Goal: Task Accomplishment & Management: Manage account settings

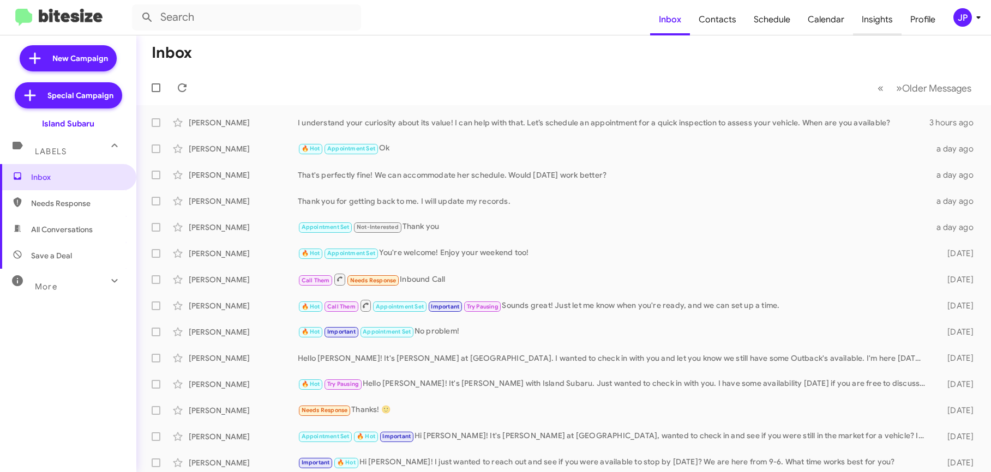
click at [890, 16] on span "Insights" at bounding box center [877, 20] width 49 height 32
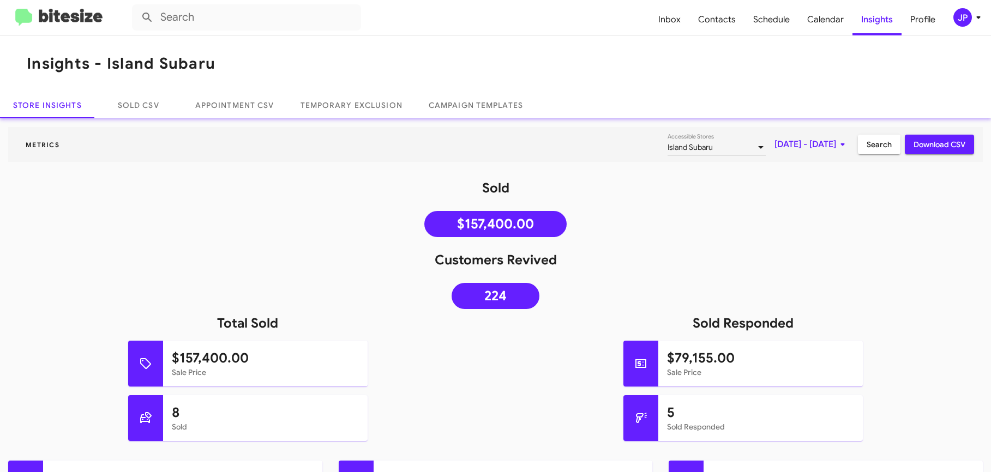
scroll to position [531, 0]
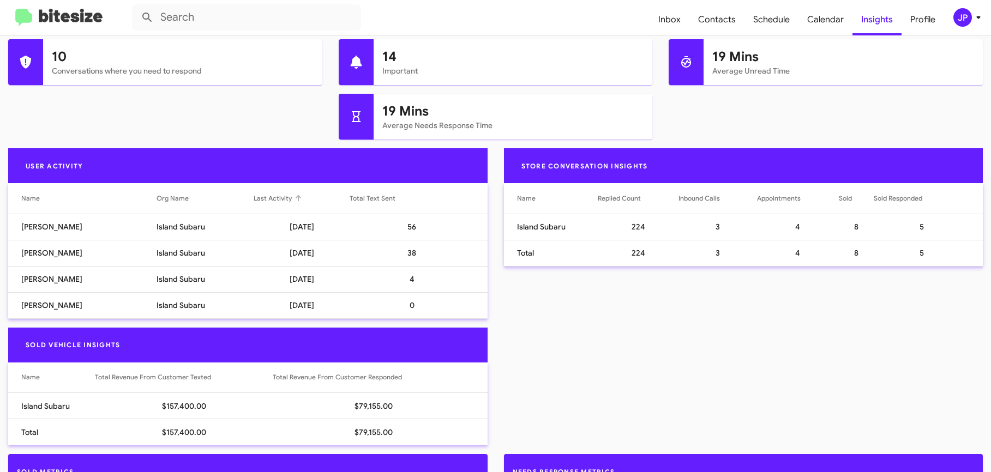
click at [285, 197] on div "Last Activity" at bounding box center [273, 198] width 38 height 11
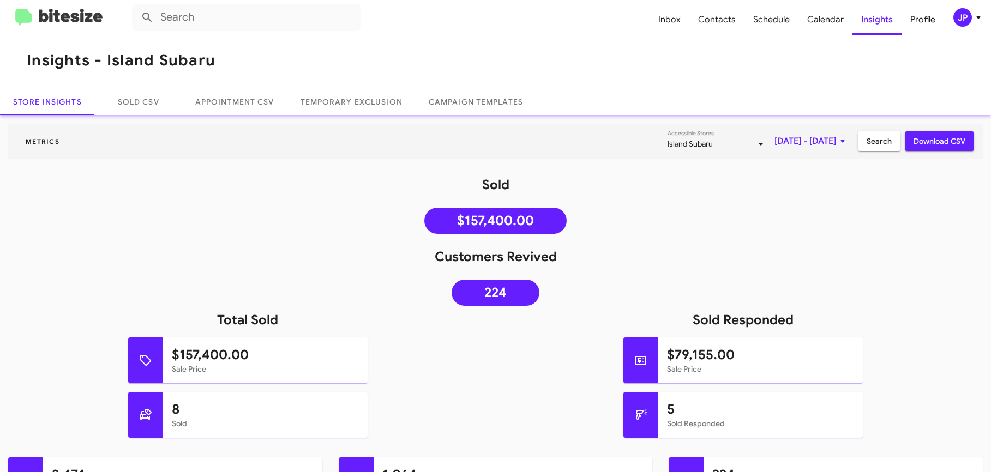
scroll to position [0, 0]
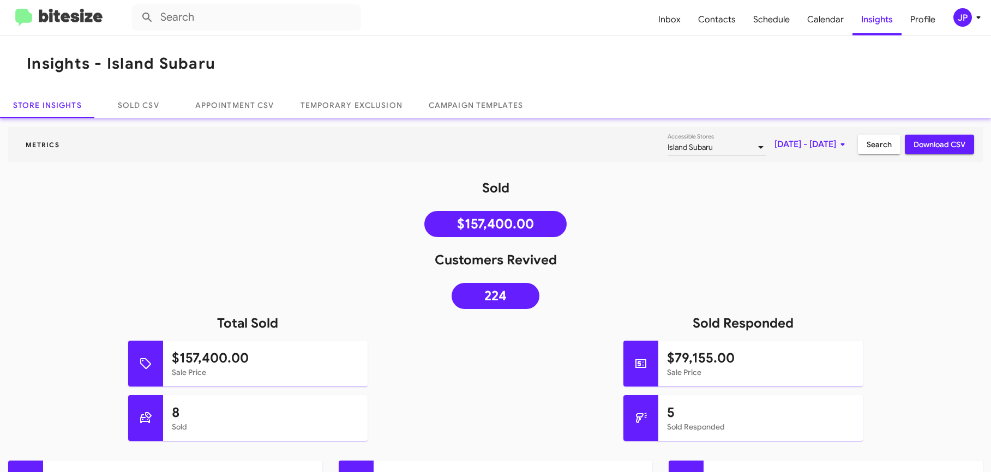
click at [69, 13] on img at bounding box center [58, 18] width 87 height 18
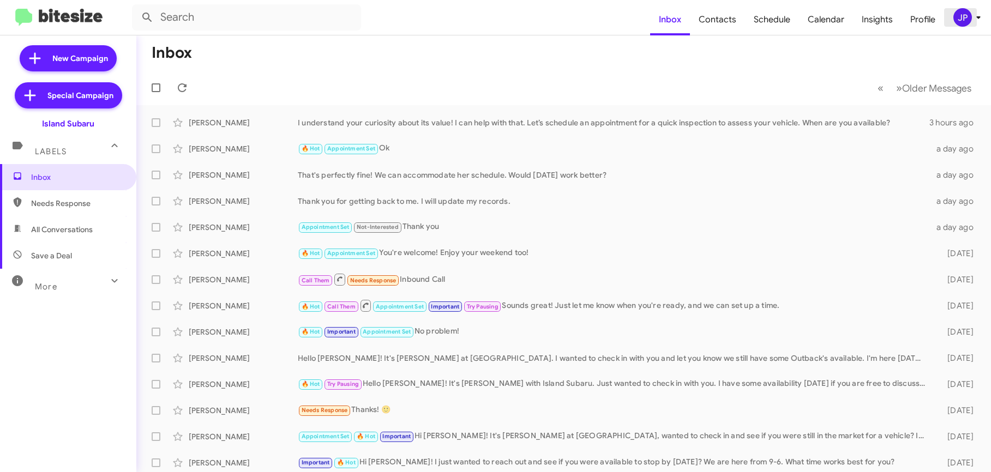
click at [958, 26] on div "JP" at bounding box center [962, 17] width 19 height 19
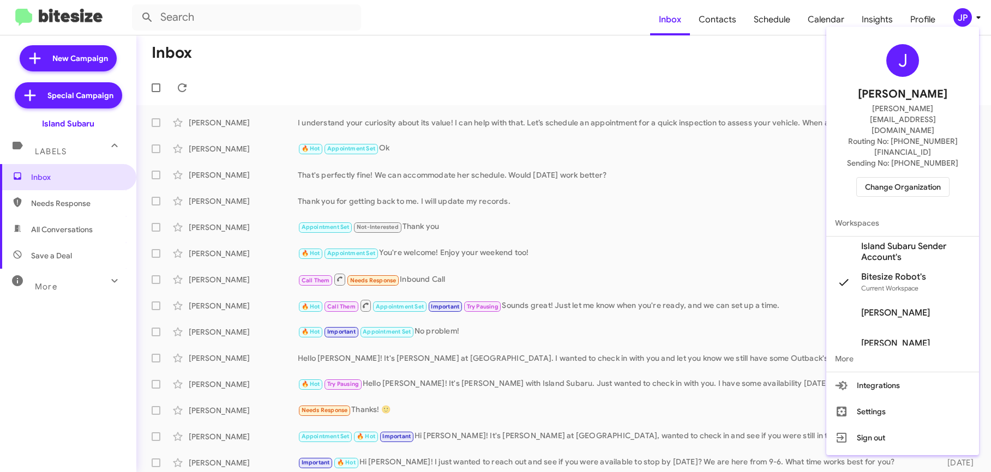
click at [917, 178] on span "Change Organization" at bounding box center [903, 187] width 76 height 19
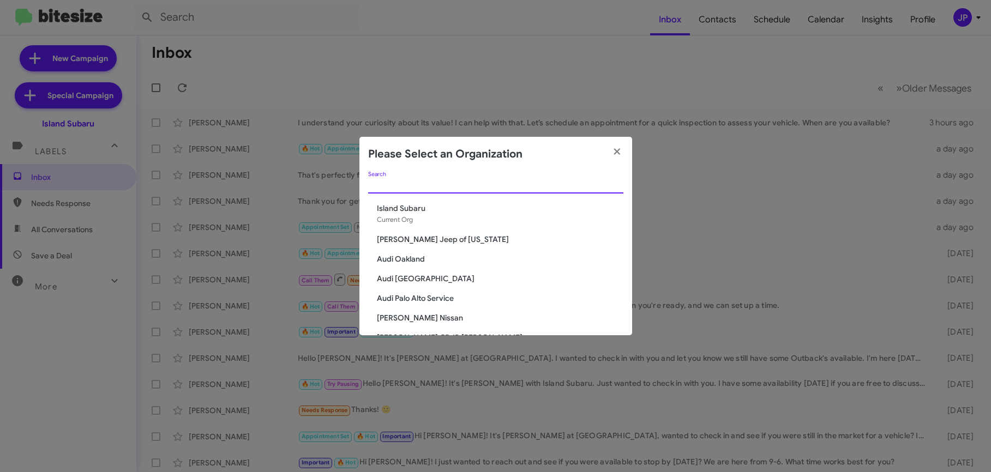
click at [514, 187] on input "Search" at bounding box center [495, 185] width 255 height 9
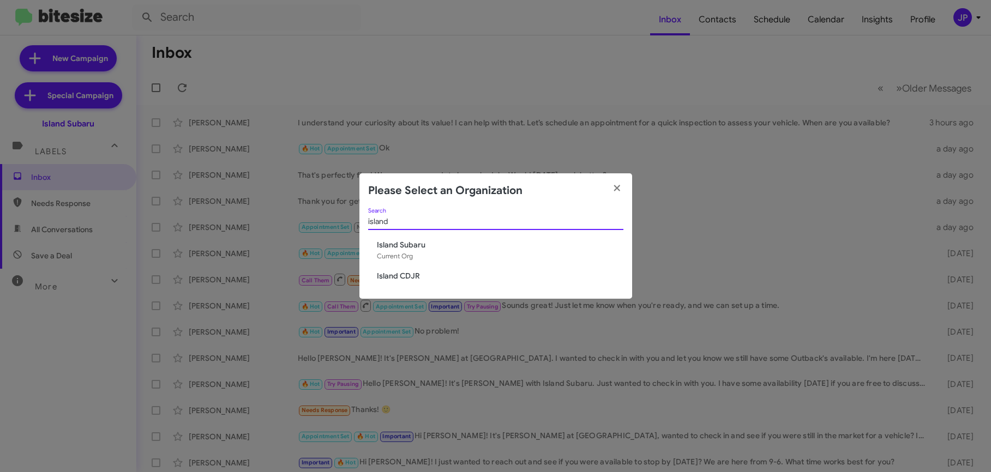
type input "island"
click at [406, 279] on span "Island CDJR" at bounding box center [500, 276] width 247 height 11
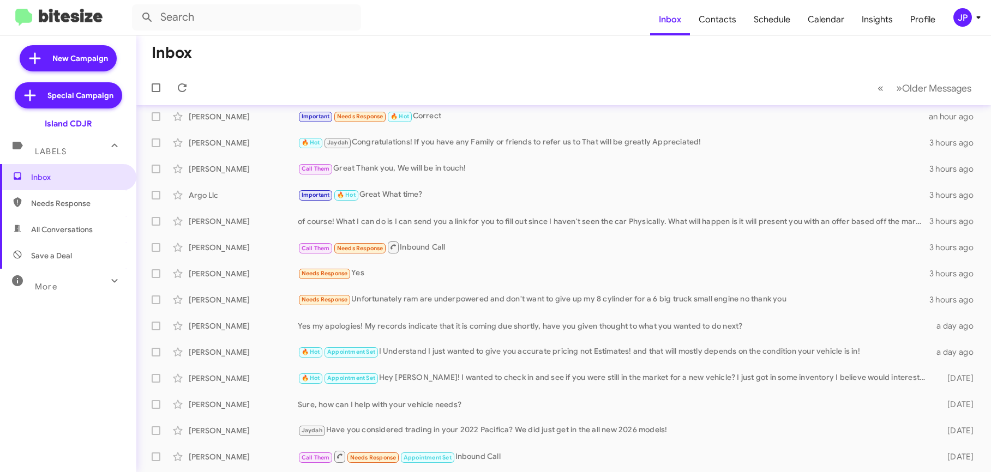
scroll to position [22, 0]
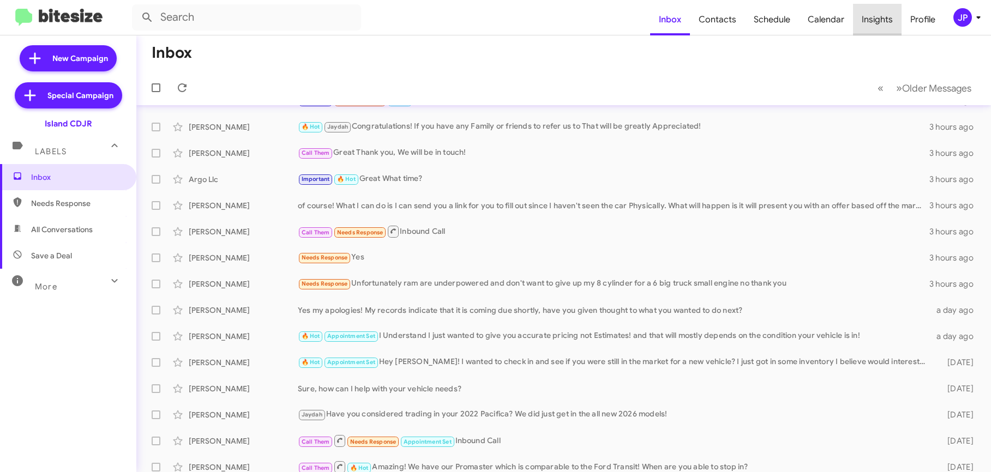
click at [888, 21] on span "Insights" at bounding box center [877, 20] width 49 height 32
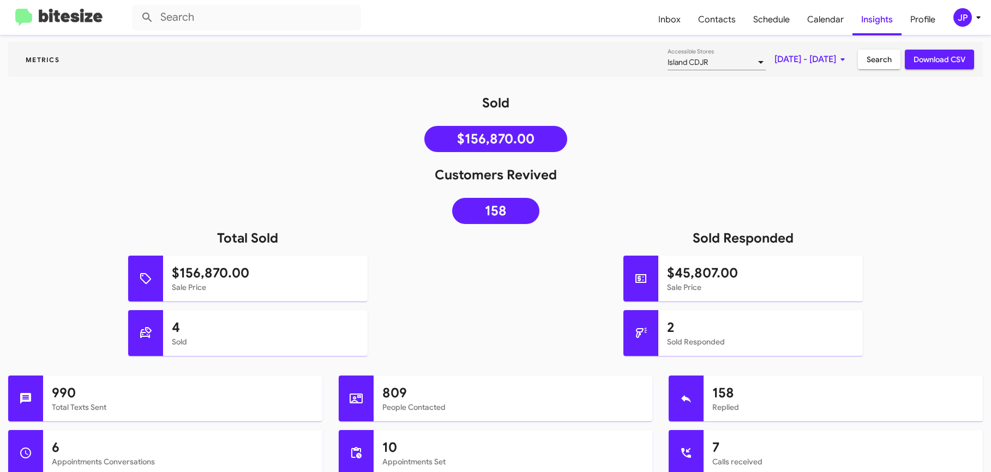
scroll to position [430, 0]
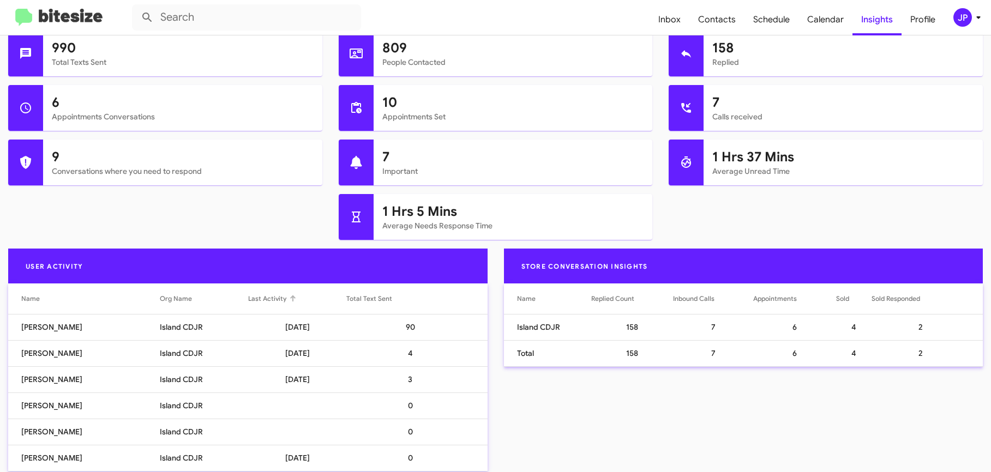
click at [293, 304] on div "Last Activity" at bounding box center [297, 298] width 98 height 11
click at [295, 300] on div at bounding box center [293, 299] width 7 height 7
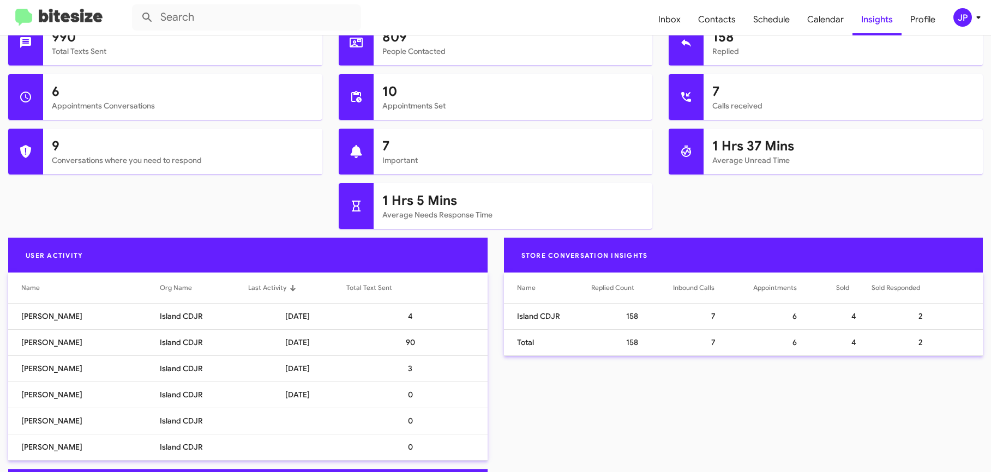
scroll to position [0, 0]
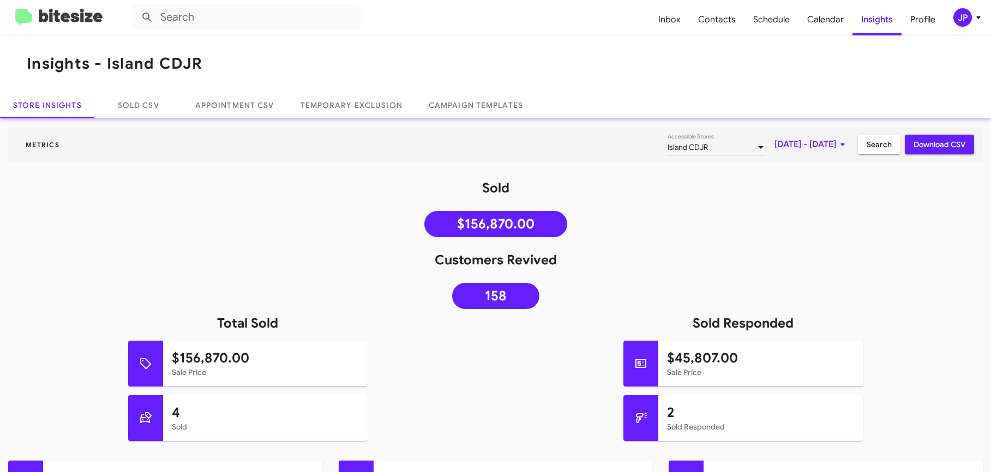
click at [77, 21] on img at bounding box center [58, 18] width 87 height 18
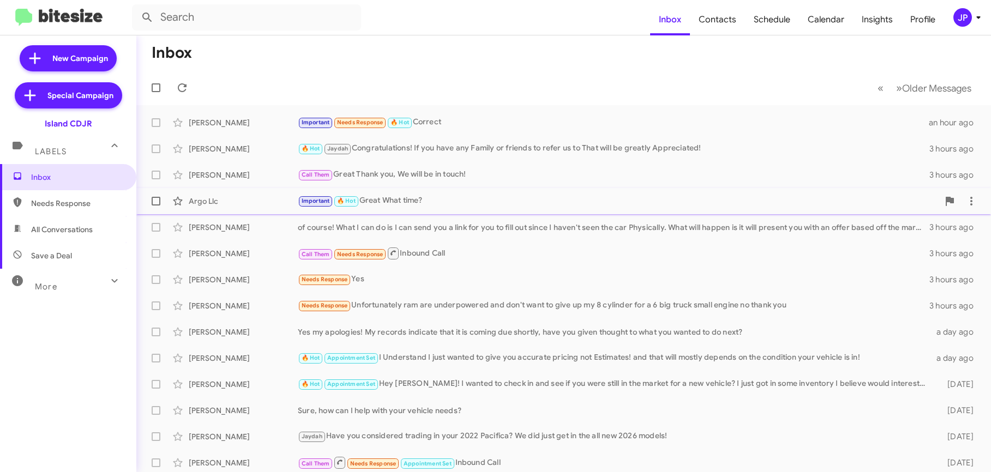
click at [496, 205] on div "Important 🔥 Hot Great What time?" at bounding box center [618, 201] width 641 height 13
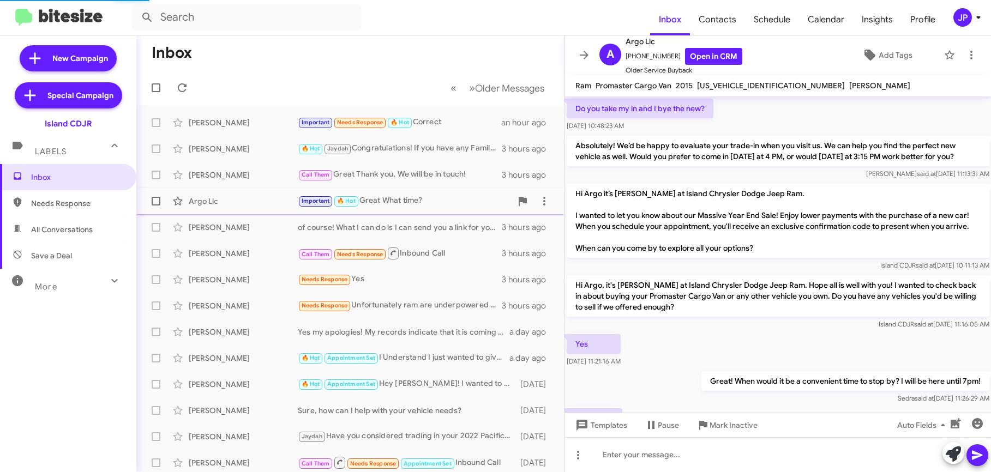
scroll to position [567, 0]
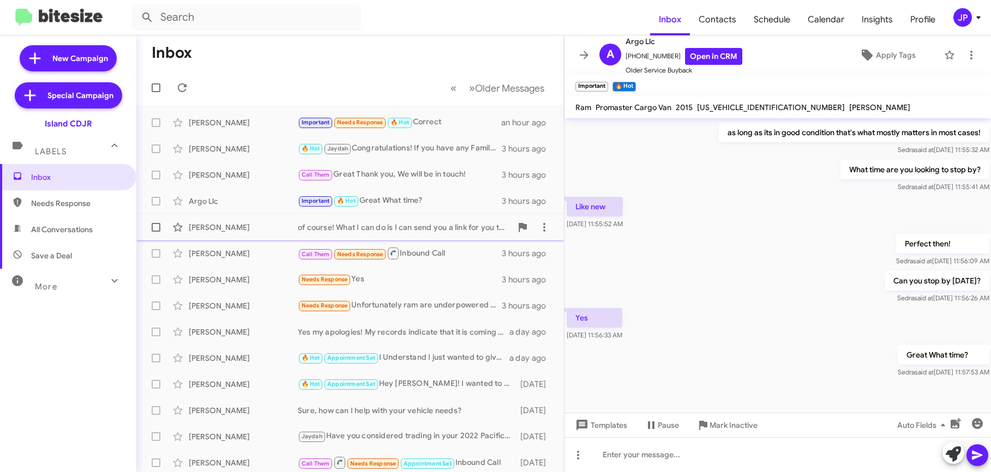
click at [379, 225] on div "of course! What I can do is I can send you a link for you to fill out since I h…" at bounding box center [405, 227] width 214 height 11
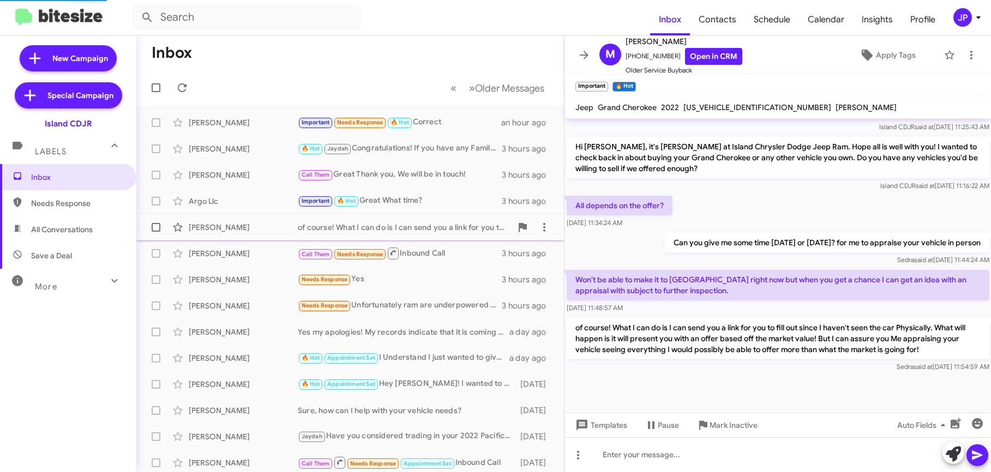
scroll to position [492, 0]
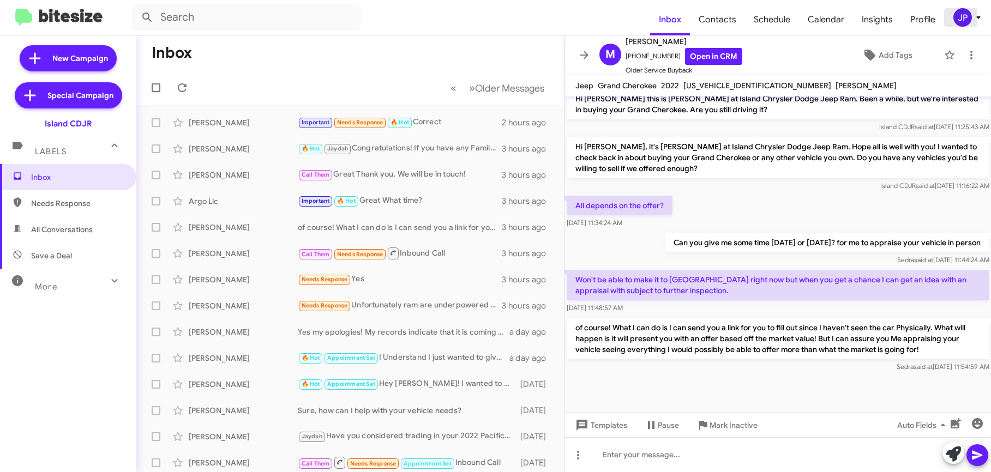
click at [962, 23] on div "JP" at bounding box center [962, 17] width 19 height 19
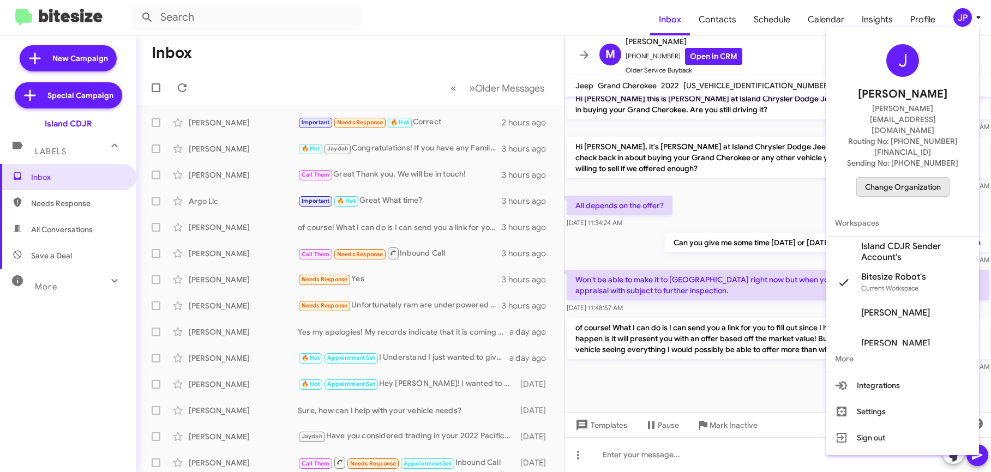
click at [924, 178] on span "Change Organization" at bounding box center [903, 187] width 76 height 19
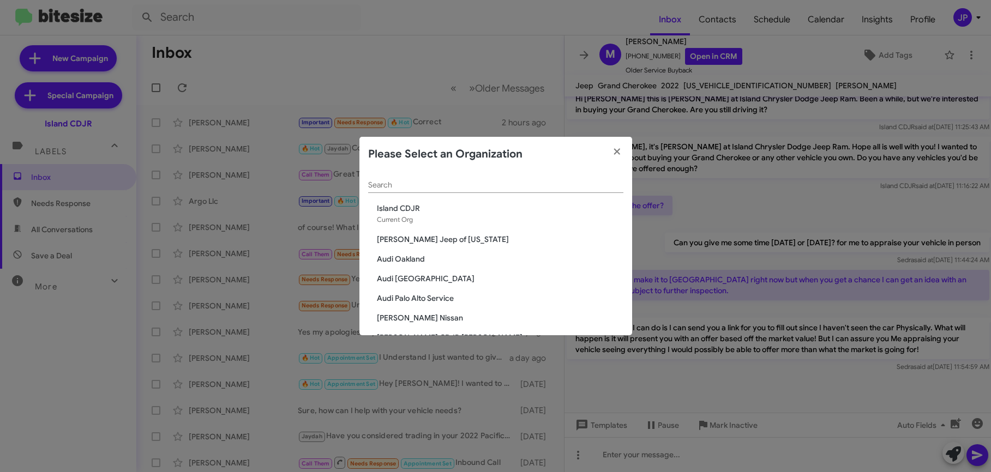
click at [592, 191] on div "Search" at bounding box center [495, 182] width 255 height 21
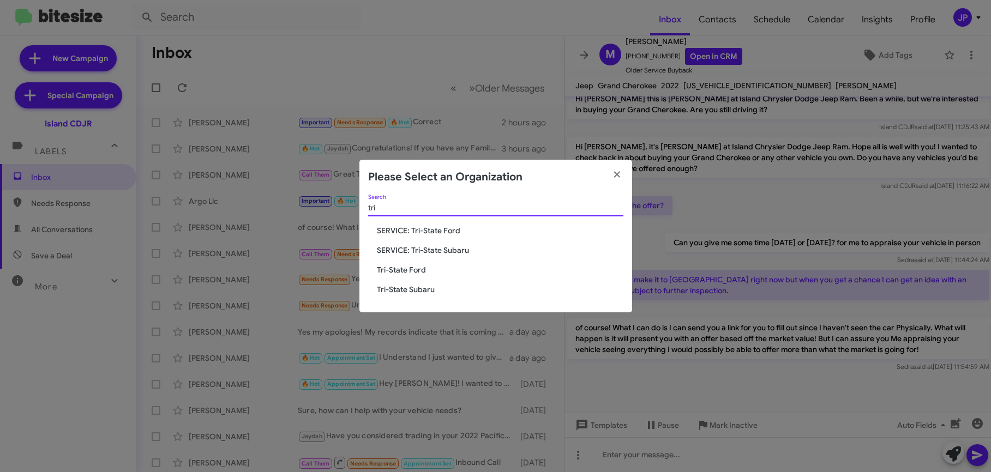
type input "tri"
click at [418, 269] on span "Tri-State Ford" at bounding box center [500, 270] width 247 height 11
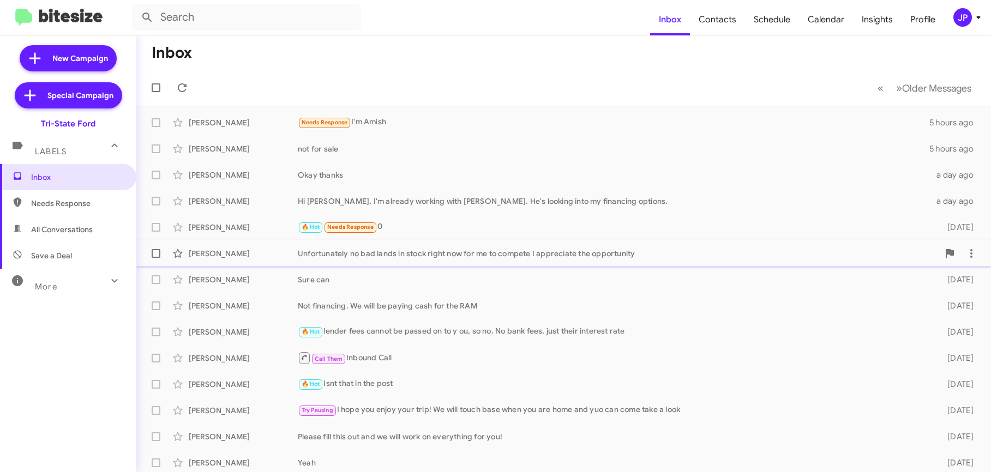
click at [512, 265] on span "David Hornyak Unfortunately no bad lands in stock right now for me to compete I…" at bounding box center [563, 254] width 855 height 26
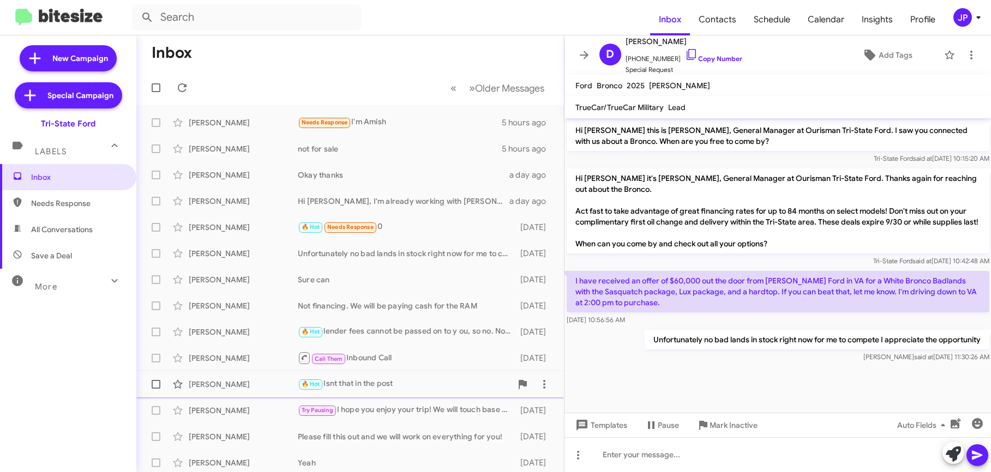
click at [398, 379] on div "🔥 Hot Isnt that in the post" at bounding box center [405, 384] width 214 height 13
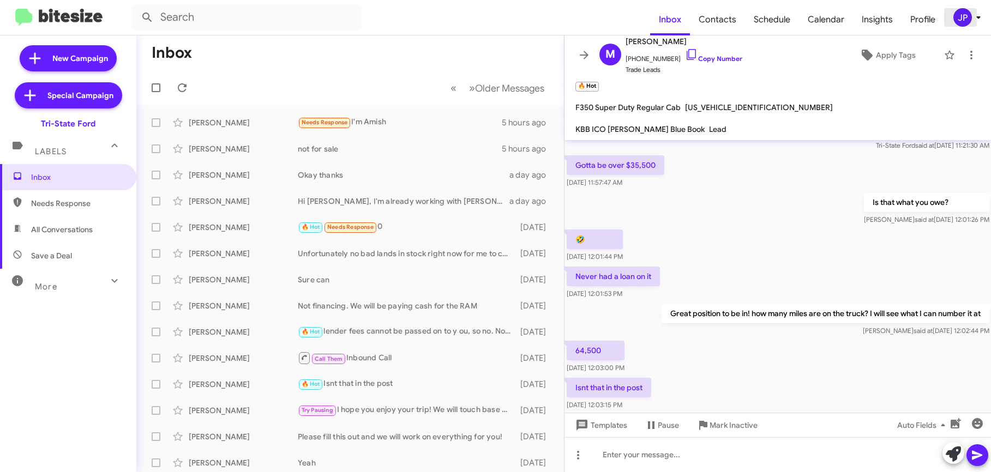
click at [963, 24] on div "JP" at bounding box center [962, 17] width 19 height 19
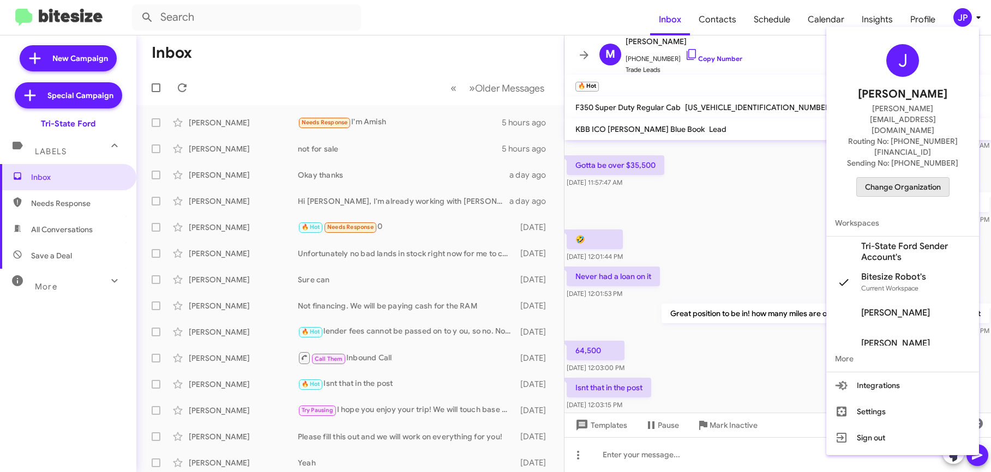
click at [929, 178] on span "Change Organization" at bounding box center [903, 187] width 76 height 19
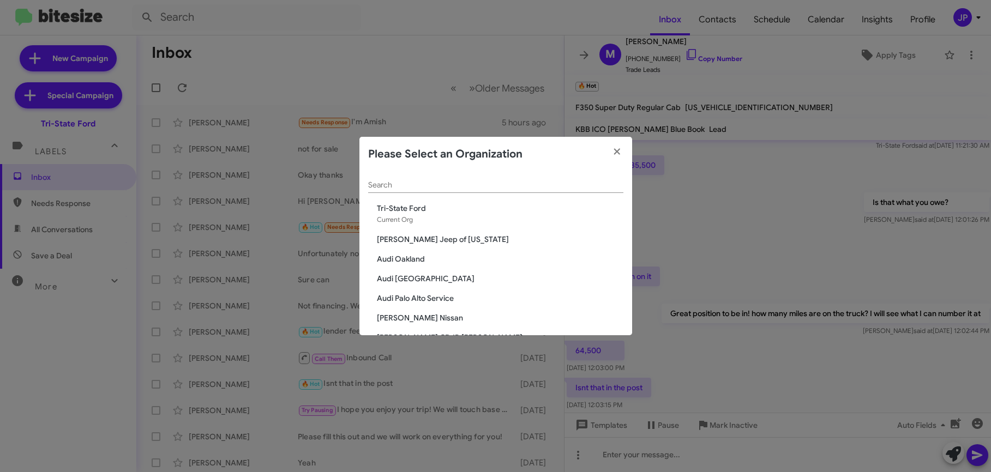
click at [557, 190] on div "Search" at bounding box center [495, 182] width 255 height 21
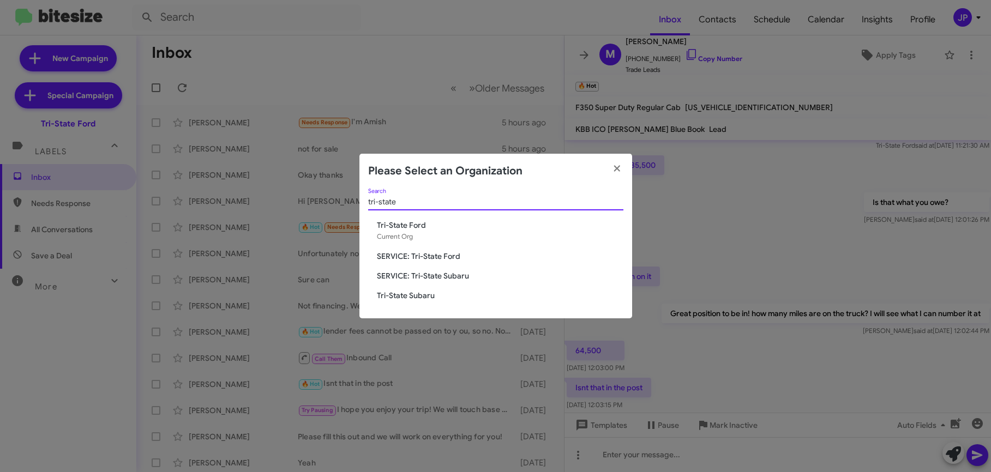
type input "tri-state"
click at [435, 256] on span "SERVICE: Tri-State Ford" at bounding box center [500, 256] width 247 height 11
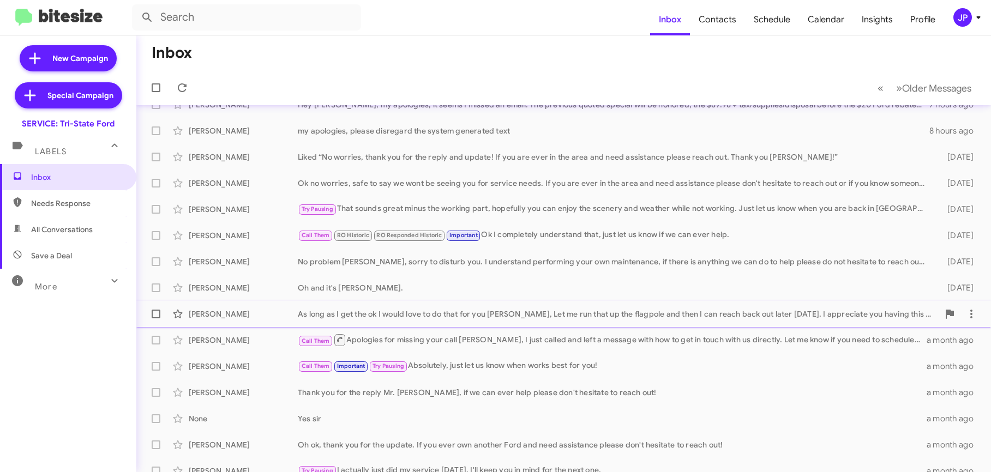
scroll to position [161, 0]
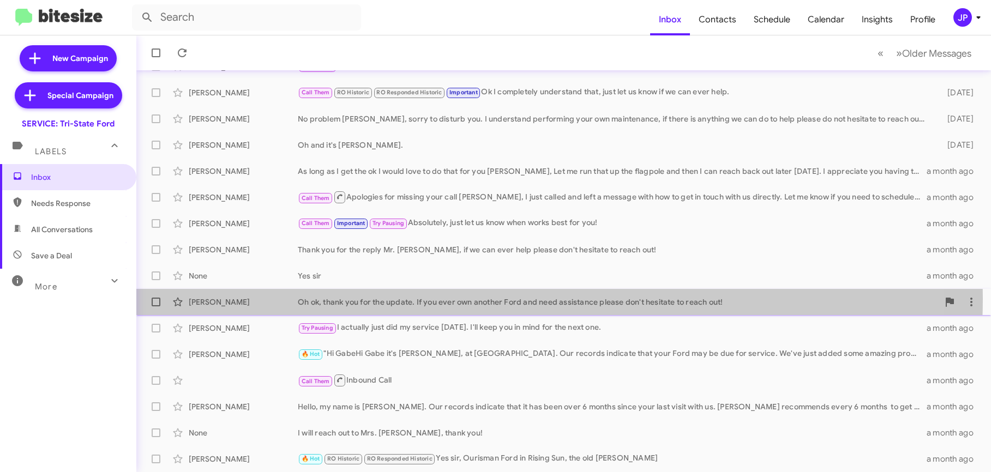
click at [478, 299] on div "Oh ok, thank you for the update. If you ever own another Ford and need assistan…" at bounding box center [618, 302] width 641 height 11
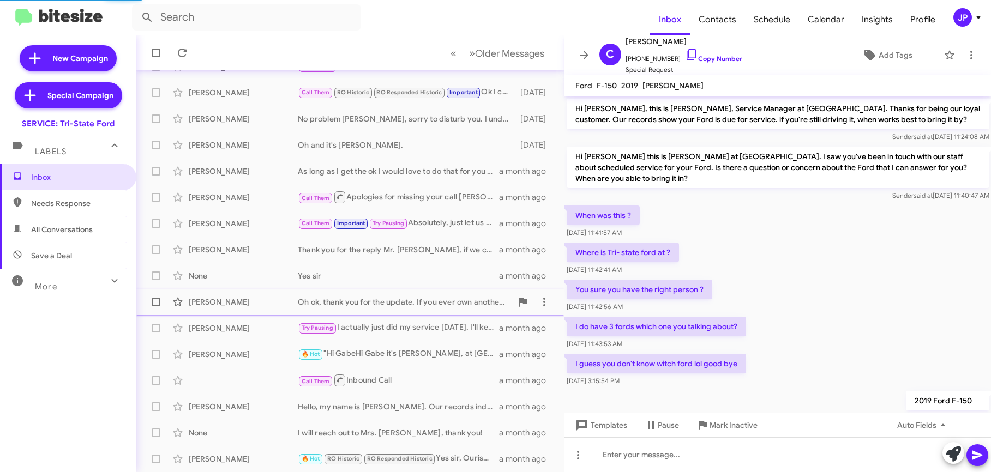
scroll to position [470, 0]
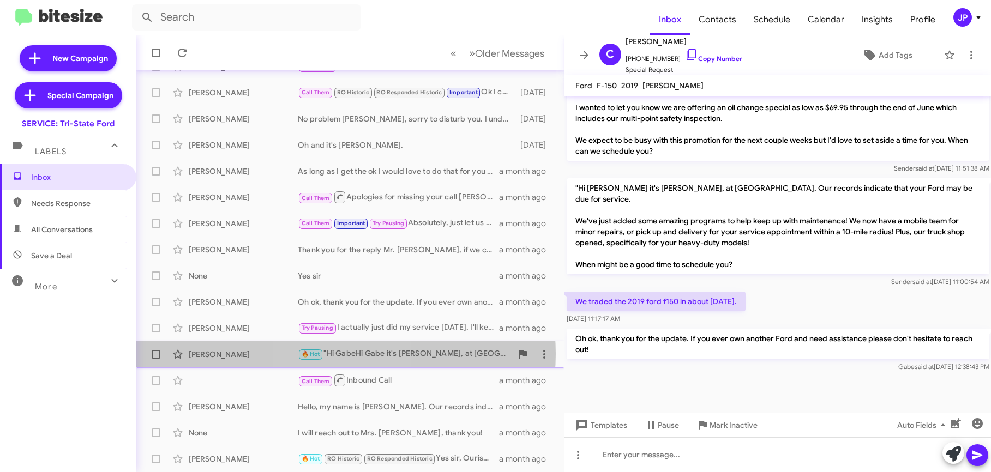
click at [345, 354] on div "🔥 Hot "Hi GabeHi Gabe it's Dave McFadden, at Tri-State Ford. Our records indica…" at bounding box center [405, 354] width 214 height 13
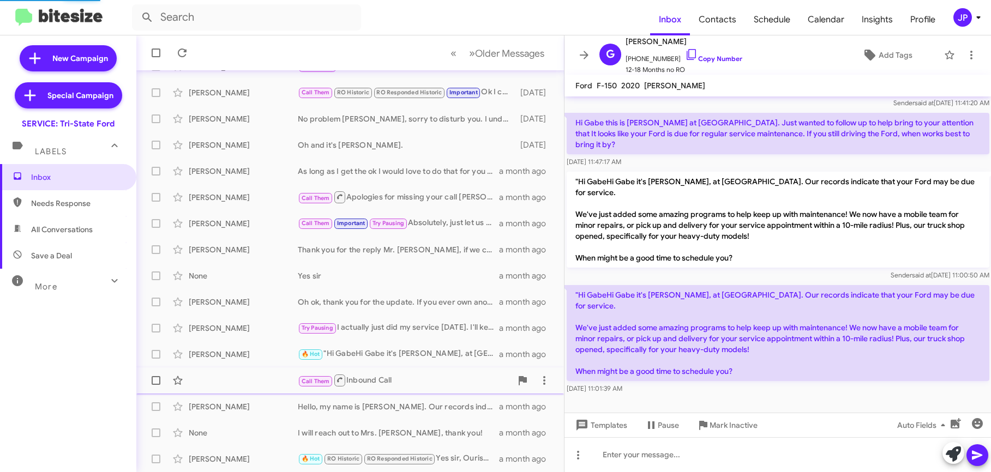
click at [379, 387] on div "Call Them Inbound Call" at bounding box center [405, 381] width 214 height 14
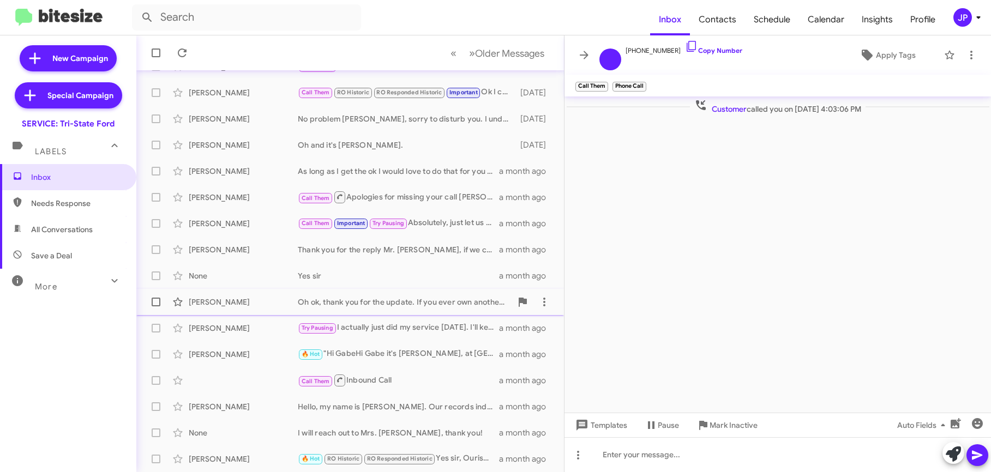
click at [350, 307] on div "Oh ok, thank you for the update. If you ever own another Ford and need assistan…" at bounding box center [405, 302] width 214 height 11
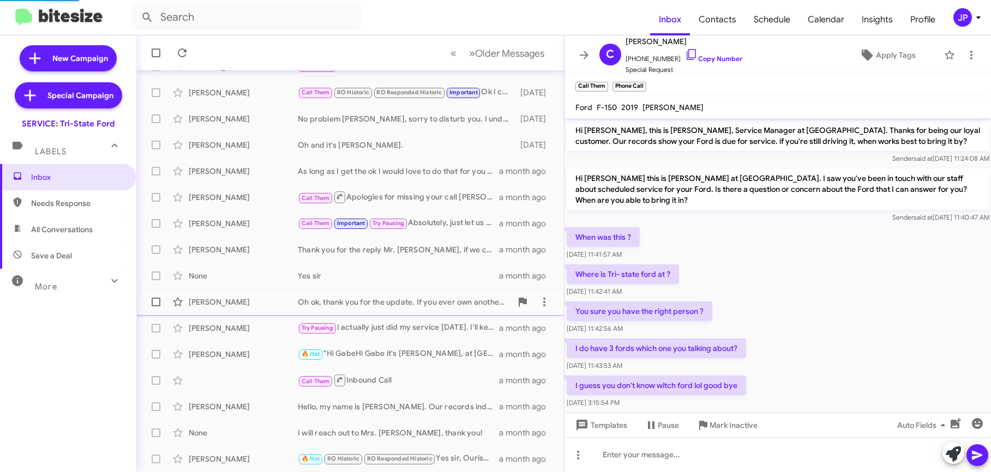
scroll to position [470, 0]
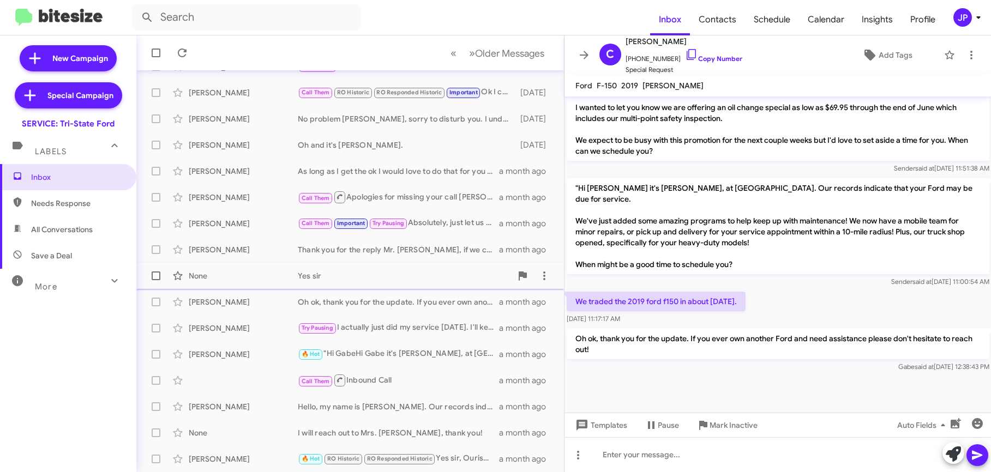
click at [347, 286] on div "None Yes sir a month ago" at bounding box center [350, 276] width 410 height 22
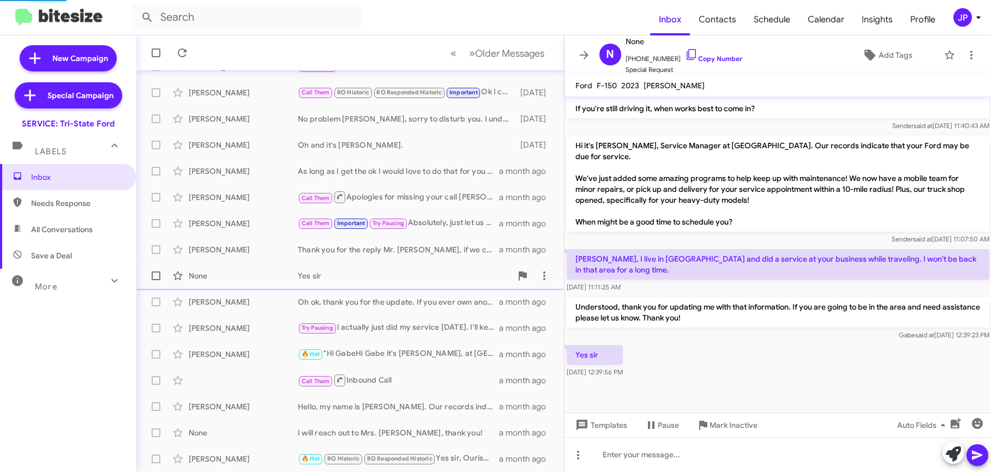
scroll to position [445, 0]
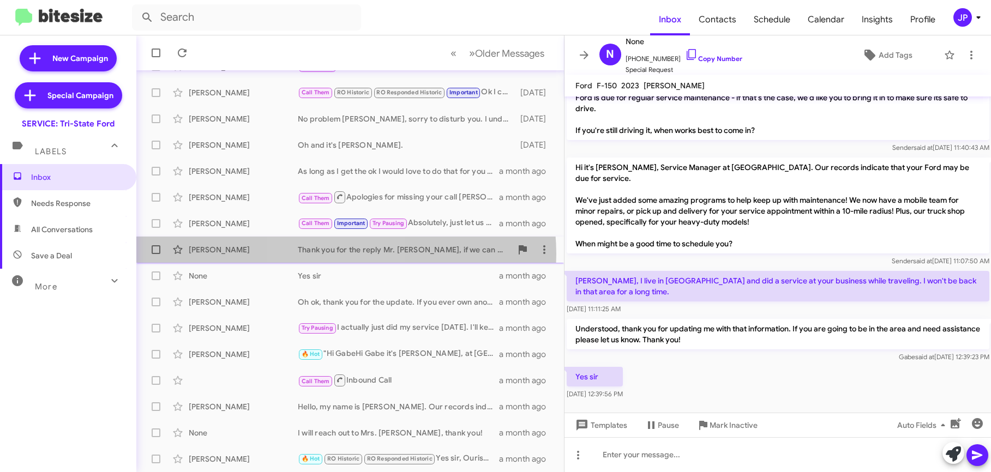
click at [342, 254] on div "Thank you for the reply Mr. Randy, if we can ever help please don't hesitate to…" at bounding box center [405, 249] width 214 height 11
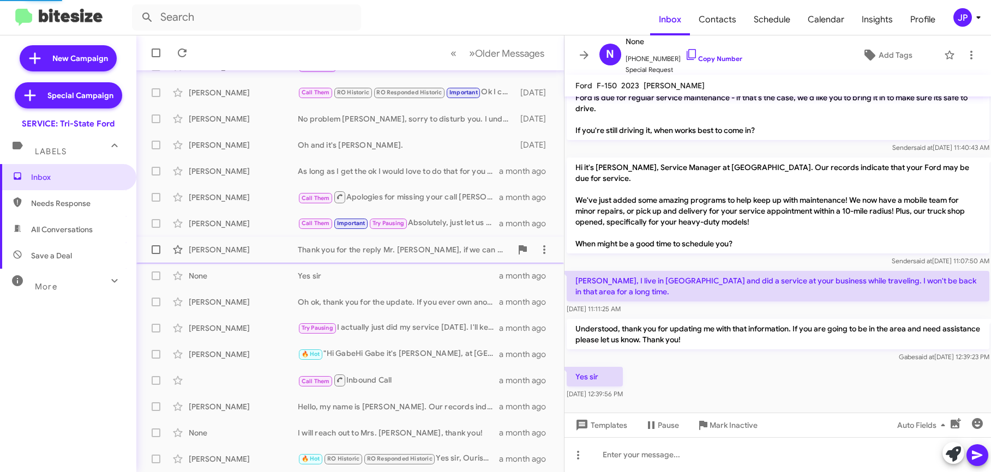
scroll to position [456, 0]
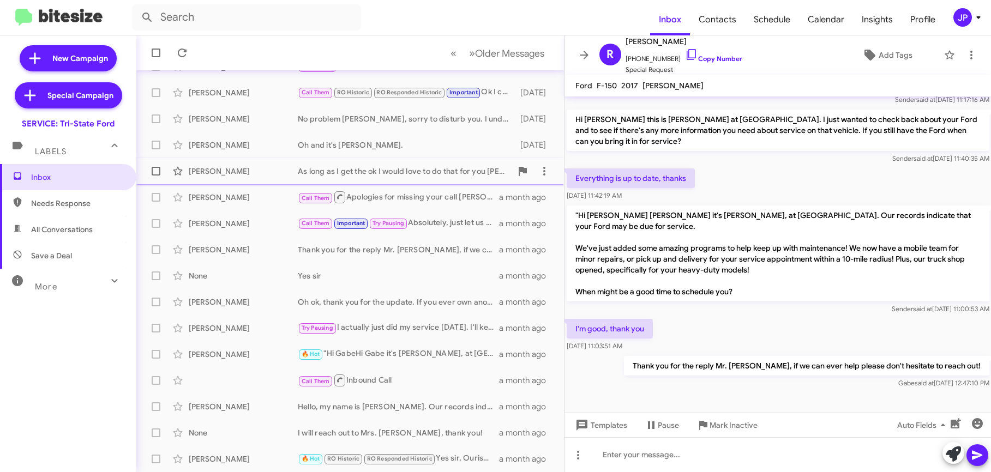
click at [401, 181] on div "John Sechrest As long as I get the ok I would love to do that for you Mr. Sechr…" at bounding box center [350, 171] width 410 height 22
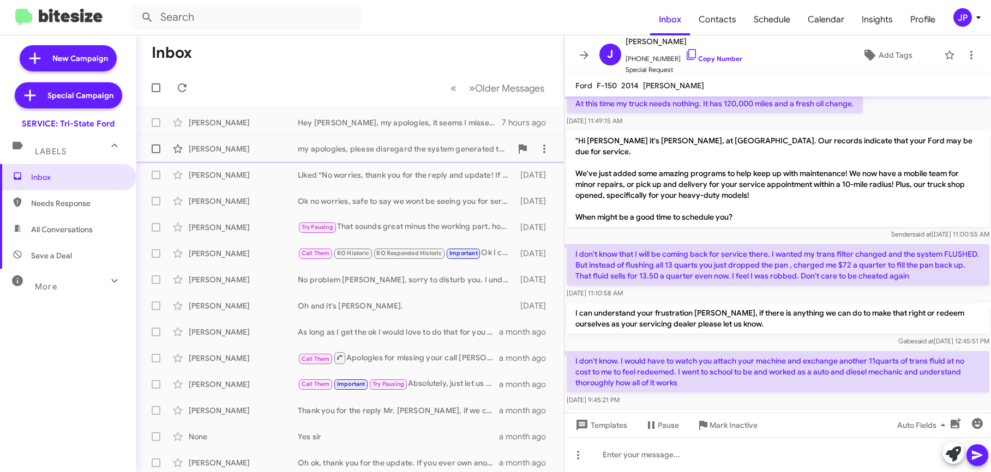
click at [314, 161] on span "Monica Larue my apologies, please disregard the system generated text 8 hours a…" at bounding box center [350, 149] width 428 height 26
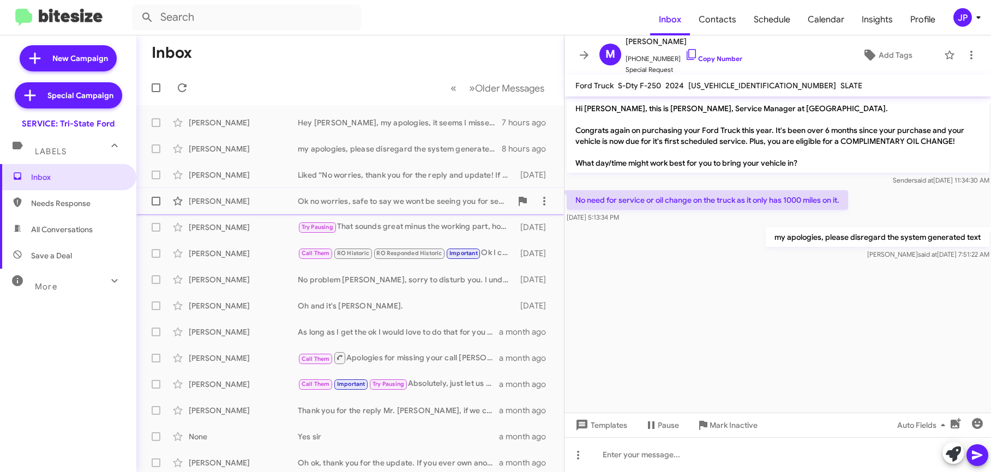
click at [381, 208] on div "Brittany Packard Ok no worries, safe to say we wont be seeing you for service n…" at bounding box center [350, 201] width 410 height 22
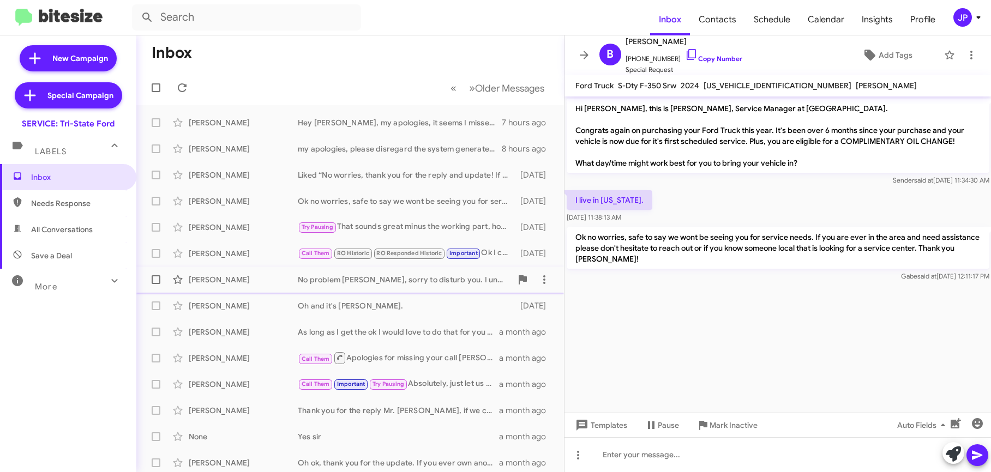
click at [345, 268] on span "Parker Baer No problem Parker, sorry to disturb you. I understand performing yo…" at bounding box center [350, 280] width 428 height 26
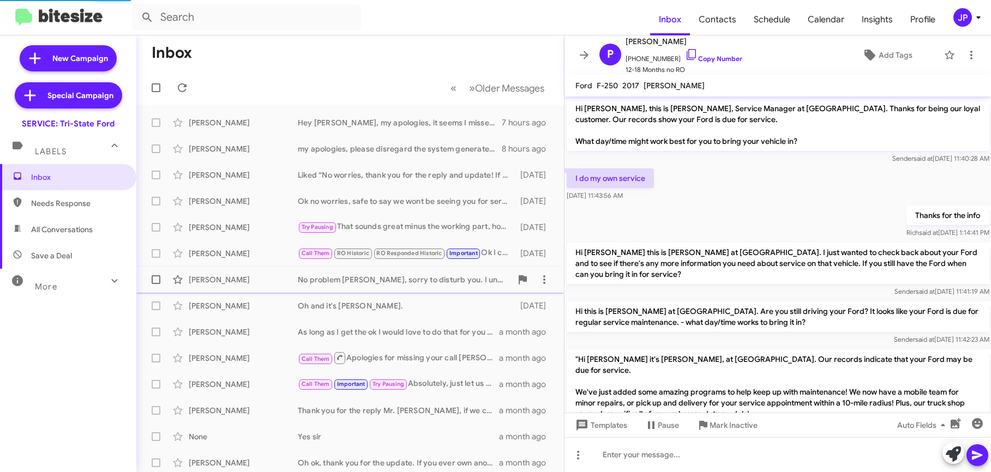
scroll to position [227, 0]
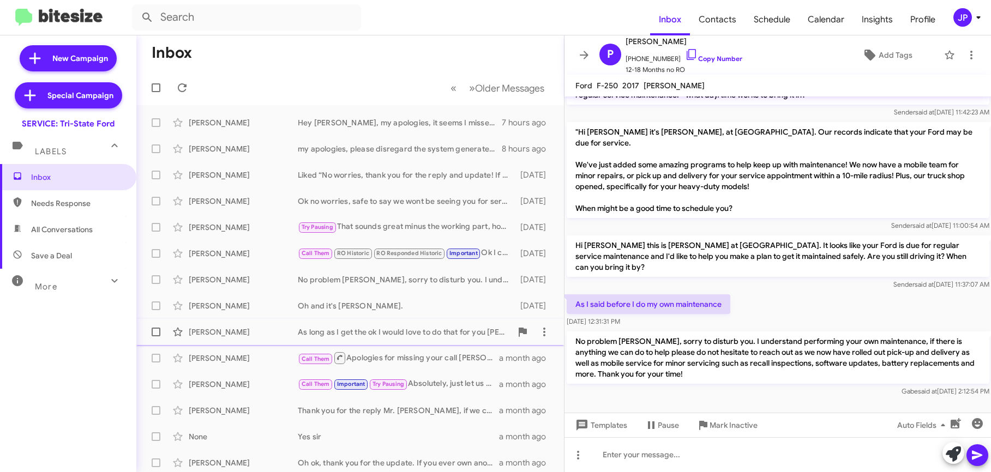
click at [406, 324] on div "John Sechrest As long as I get the ok I would love to do that for you Mr. Sechr…" at bounding box center [350, 332] width 410 height 22
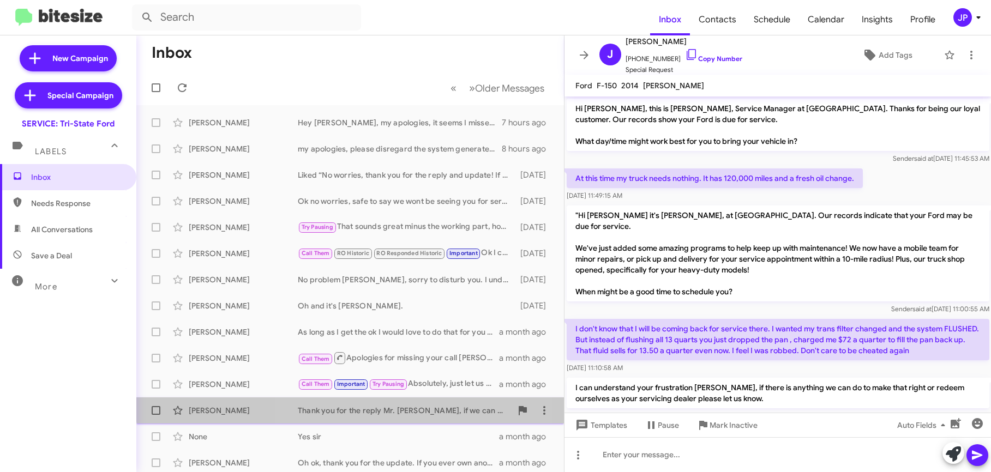
click at [410, 405] on div "Thank you for the reply Mr. Randy, if we can ever help please don't hesitate to…" at bounding box center [405, 410] width 214 height 11
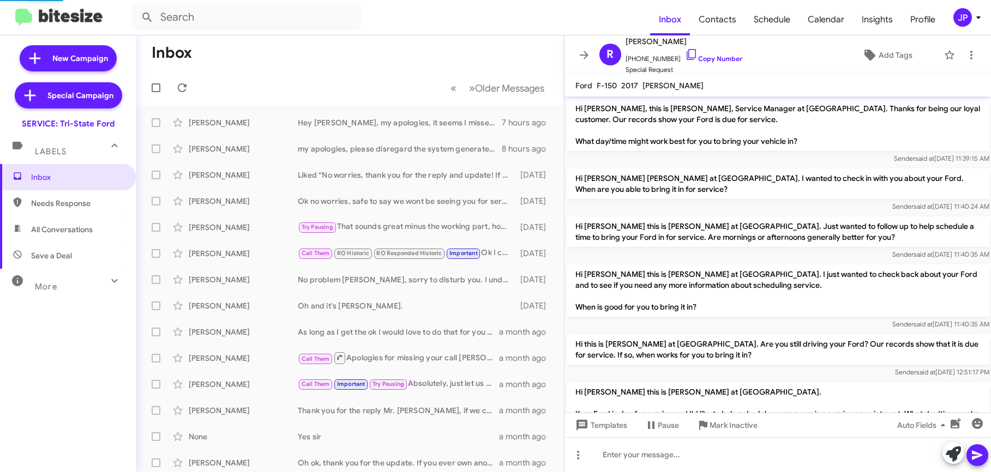
scroll to position [456, 0]
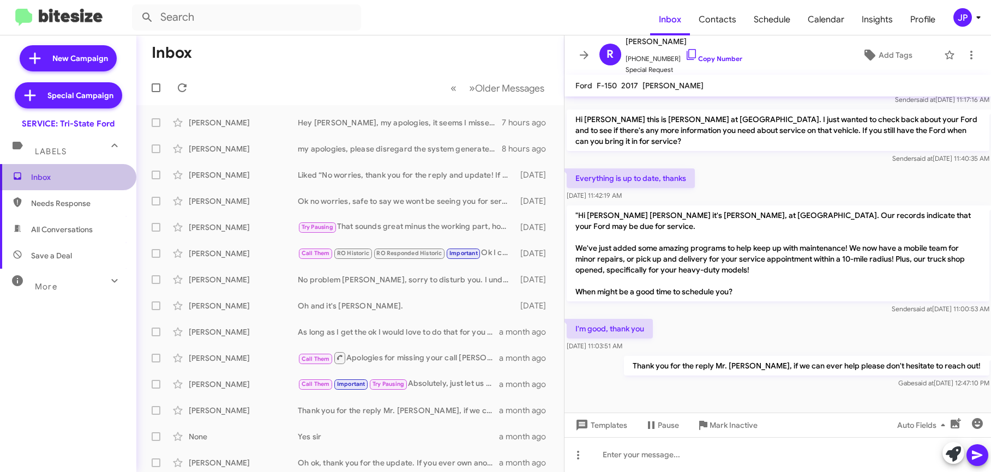
click at [75, 178] on span "Inbox" at bounding box center [77, 177] width 93 height 11
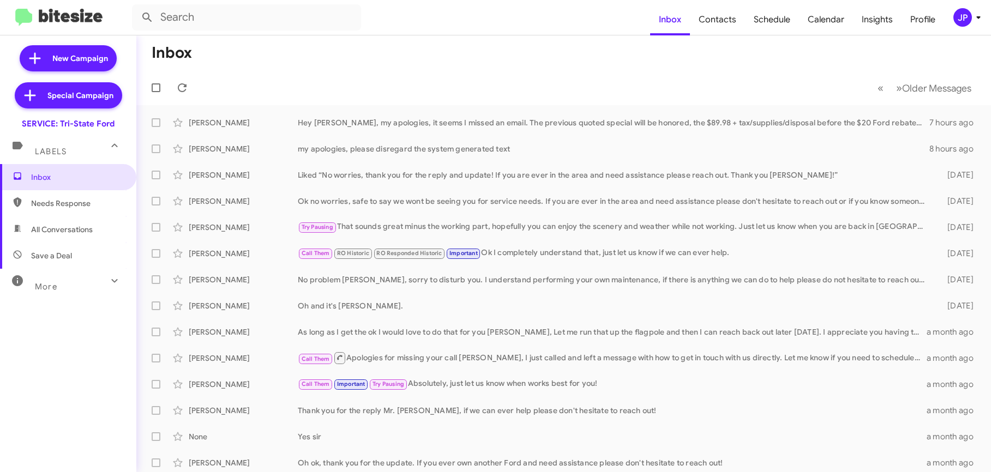
click at [957, 9] on div "JP" at bounding box center [962, 17] width 19 height 19
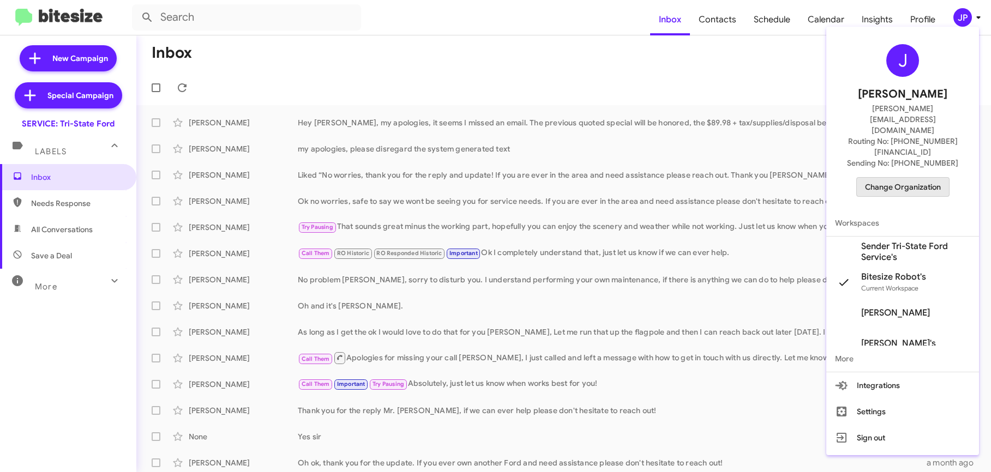
click at [925, 178] on span "Change Organization" at bounding box center [903, 187] width 76 height 19
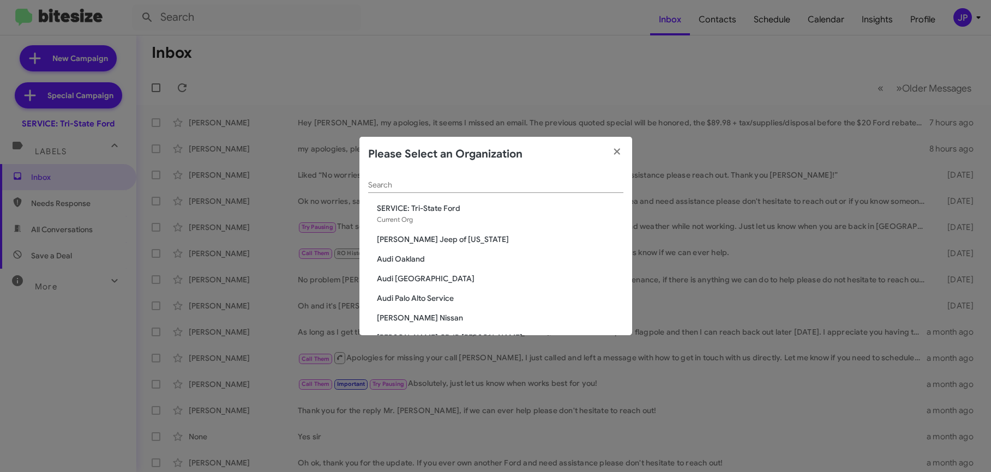
click at [530, 184] on input "Search" at bounding box center [495, 185] width 255 height 9
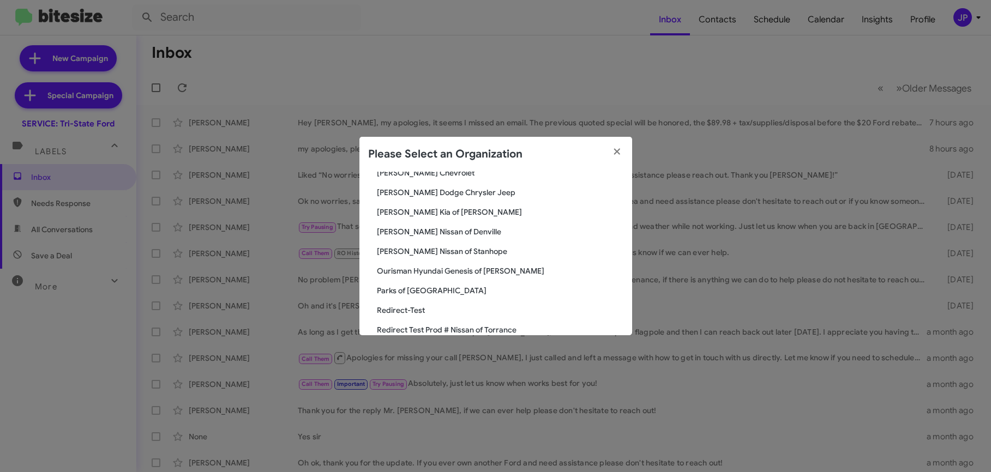
scroll to position [1252, 0]
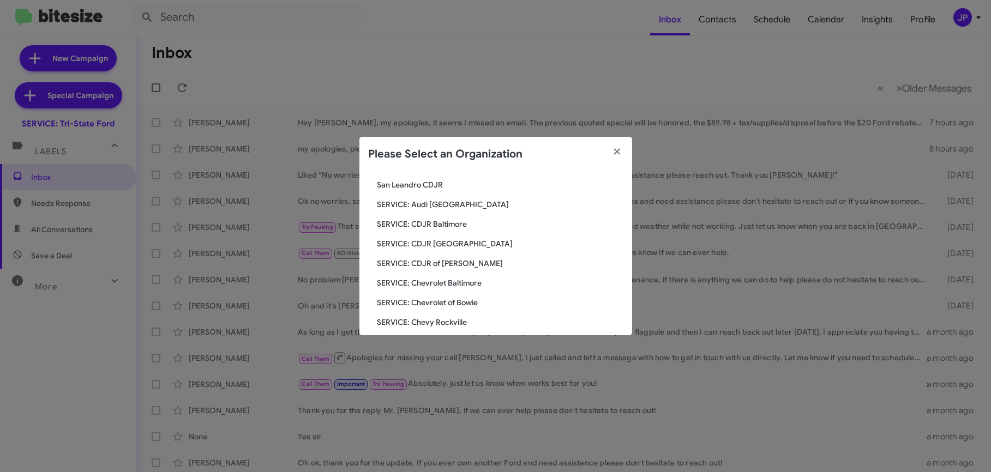
click at [436, 263] on span "SERVICE: CDJR of [PERSON_NAME]" at bounding box center [500, 263] width 247 height 11
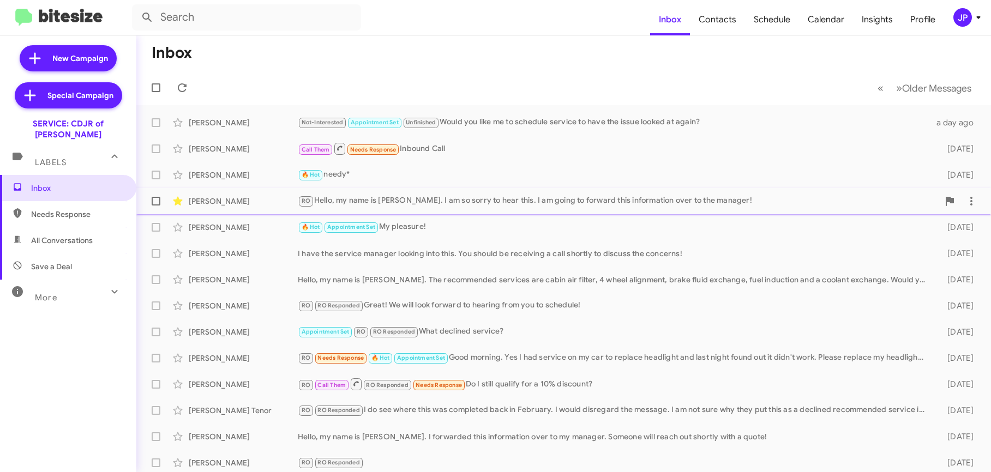
click at [421, 206] on div "RO Hello, my name is [PERSON_NAME]. I am so sorry to hear this. I am going to f…" at bounding box center [618, 201] width 641 height 13
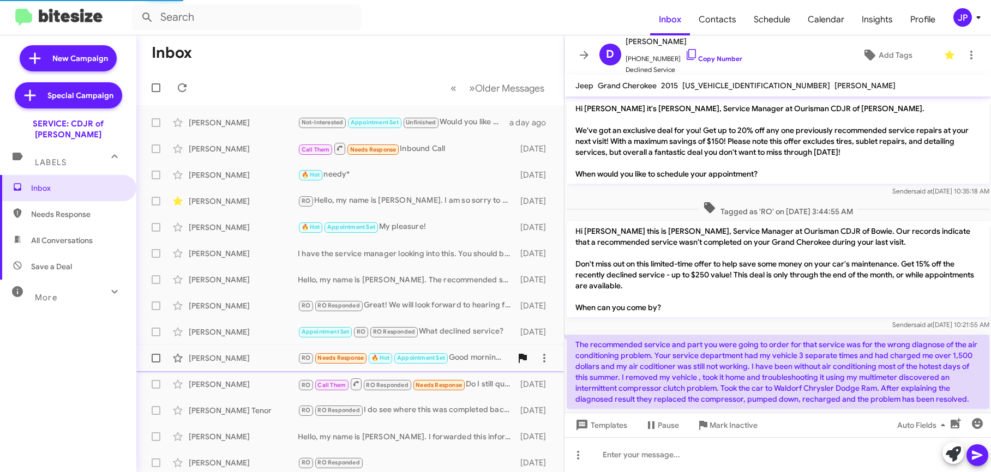
scroll to position [62, 0]
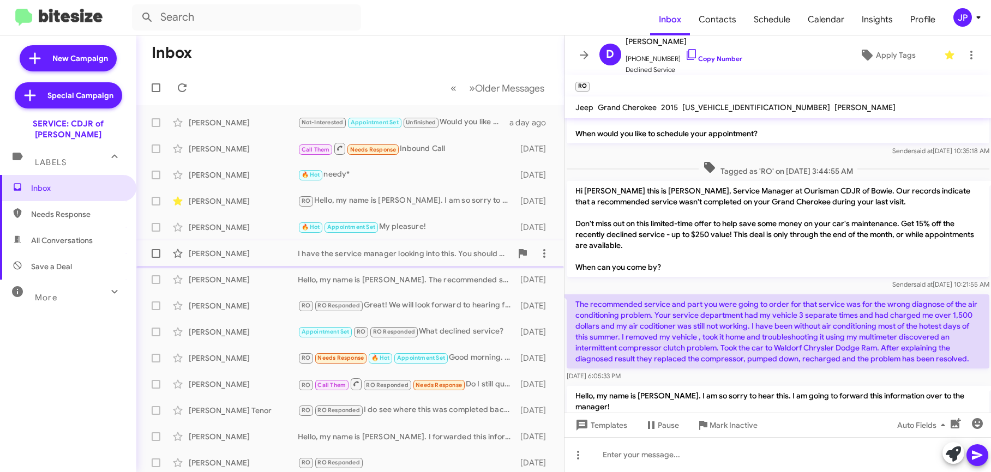
click at [262, 254] on div "[PERSON_NAME]" at bounding box center [243, 253] width 109 height 11
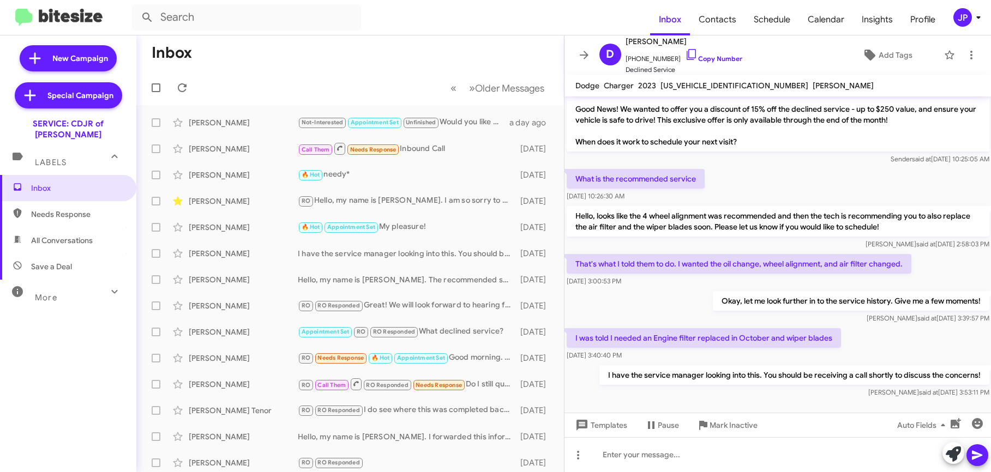
scroll to position [30, 0]
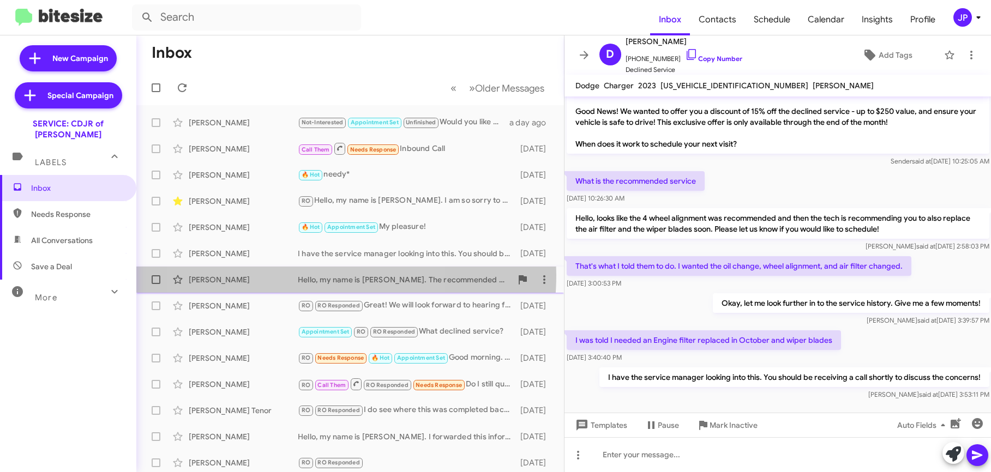
click at [292, 275] on div "[PERSON_NAME]" at bounding box center [243, 279] width 109 height 11
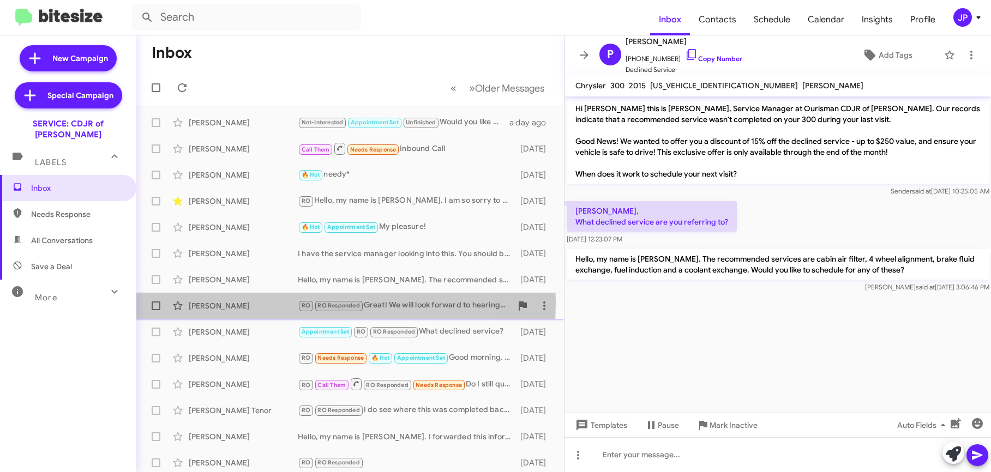
click at [248, 303] on div "[PERSON_NAME]" at bounding box center [243, 306] width 109 height 11
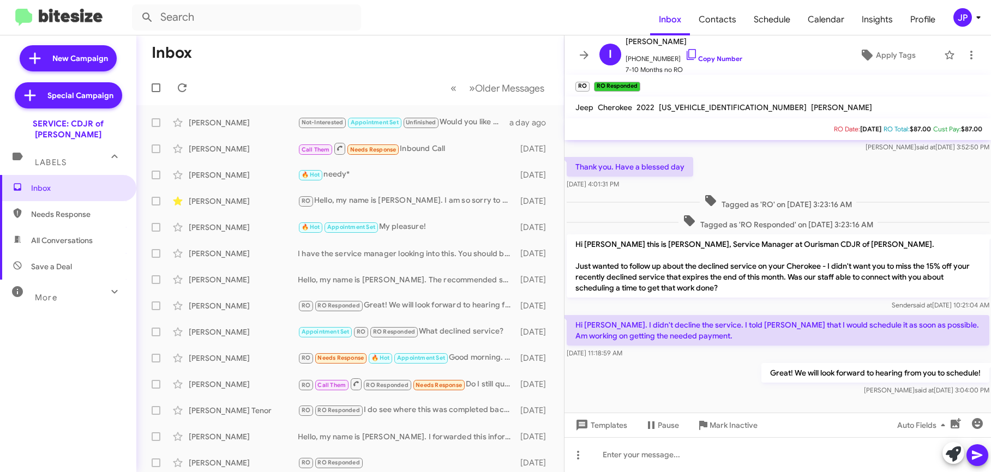
scroll to position [161, 0]
